Goal: Use online tool/utility: Utilize a website feature to perform a specific function

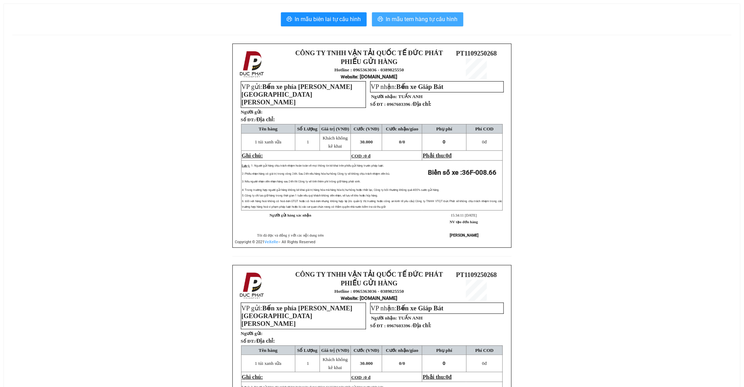
click at [403, 20] on span "In mẫu tem hàng tự cấu hình" at bounding box center [422, 19] width 72 height 9
click at [419, 18] on span "In mẫu tem hàng tự cấu hình" at bounding box center [422, 19] width 72 height 9
click at [405, 18] on span "In mẫu tem hàng tự cấu hình" at bounding box center [422, 19] width 72 height 9
